Goal: Task Accomplishment & Management: Manage account settings

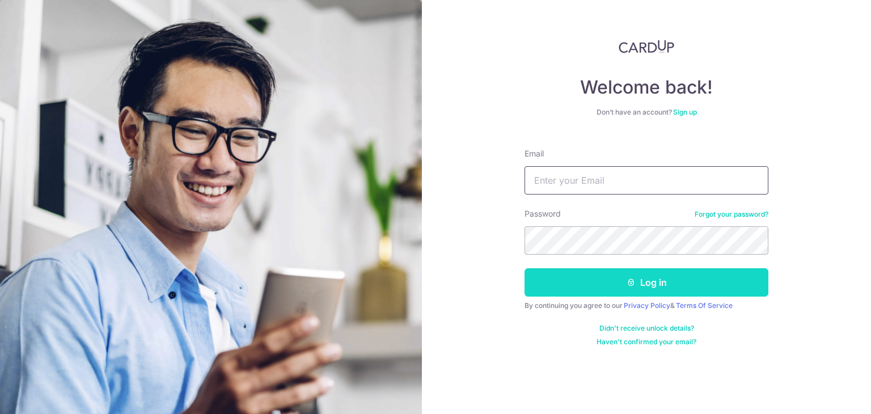
type input "[PERSON_NAME][EMAIL_ADDRESS][DOMAIN_NAME]"
click at [634, 268] on button "Log in" at bounding box center [646, 282] width 244 height 28
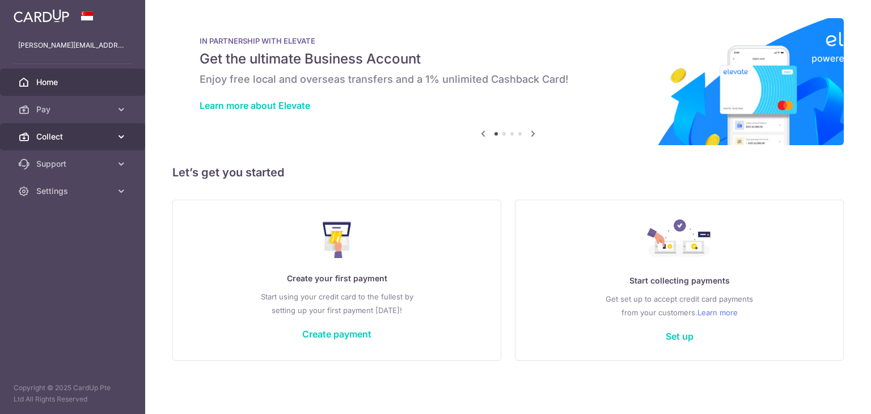
click at [118, 134] on icon at bounding box center [121, 136] width 11 height 11
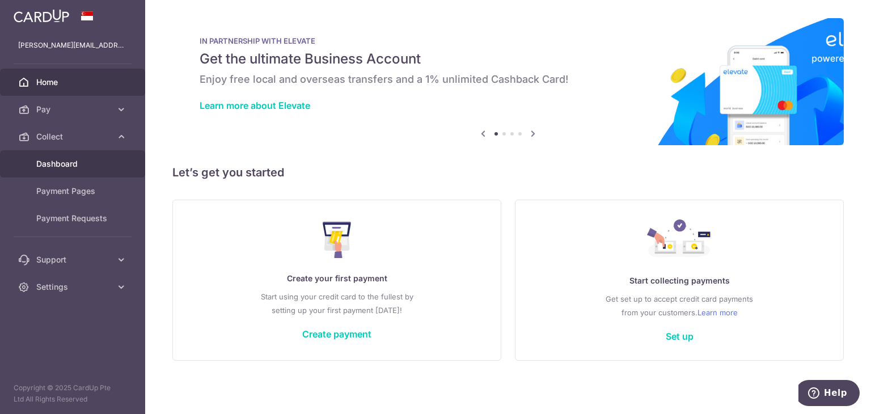
click at [73, 164] on span "Dashboard" at bounding box center [73, 163] width 75 height 11
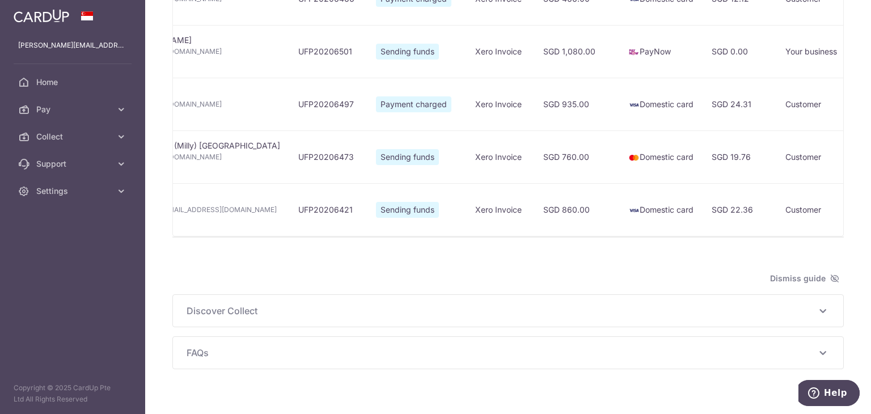
scroll to position [0, 251]
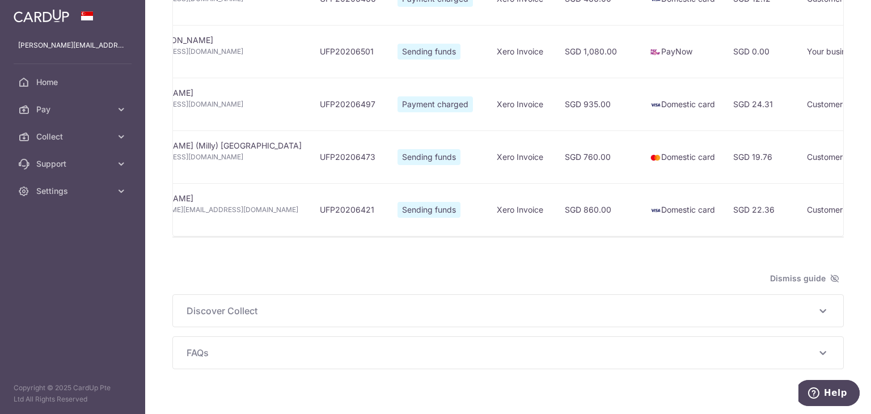
type input "September 2025"
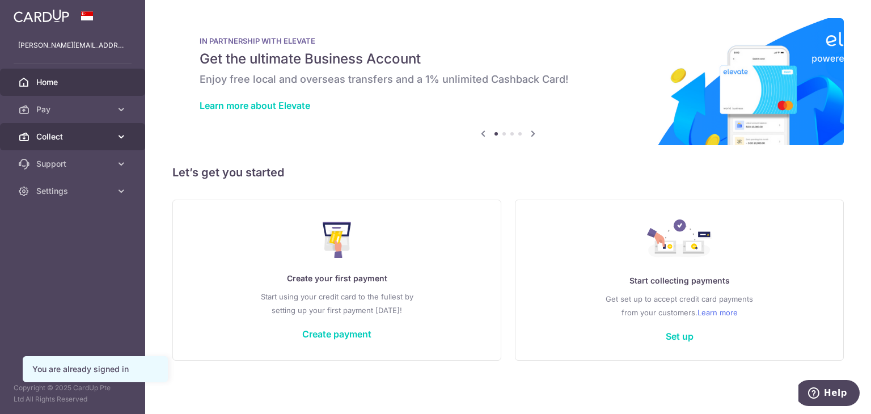
click at [120, 134] on icon at bounding box center [121, 136] width 11 height 11
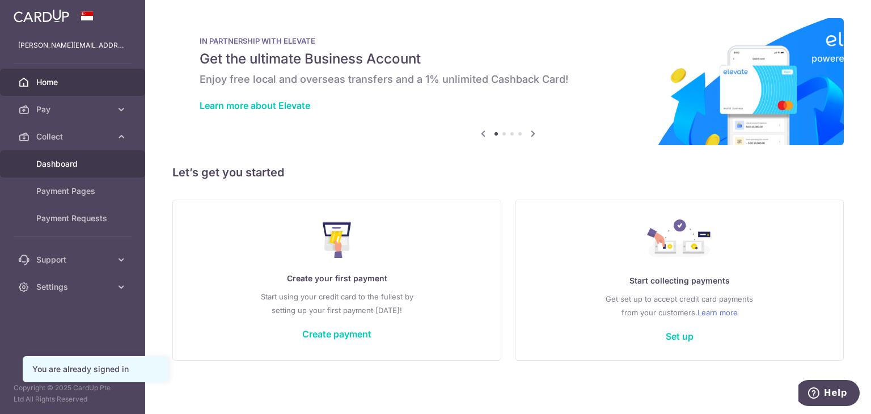
click at [90, 171] on link "Dashboard" at bounding box center [72, 163] width 145 height 27
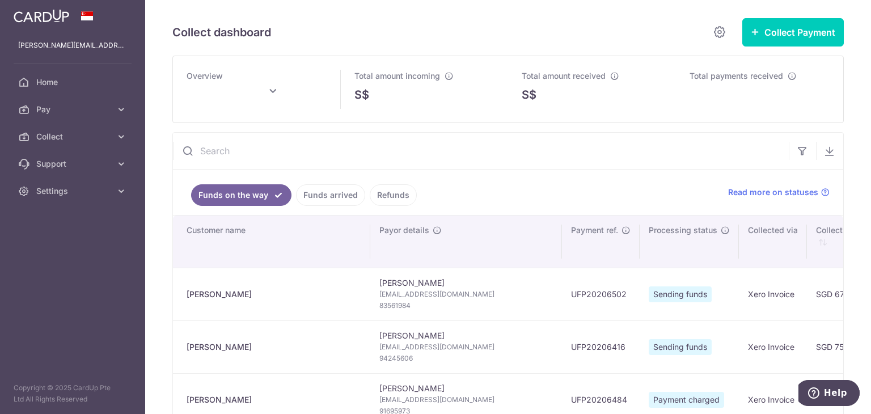
type input "[DATE]"
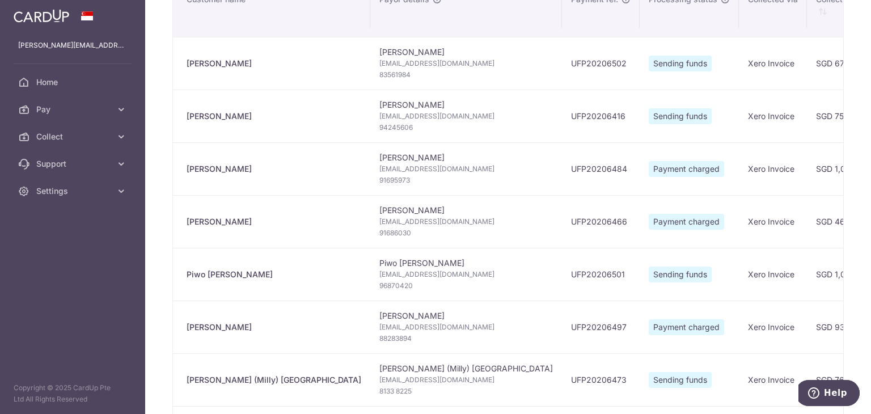
scroll to position [227, 0]
